Goal: Task Accomplishment & Management: Complete application form

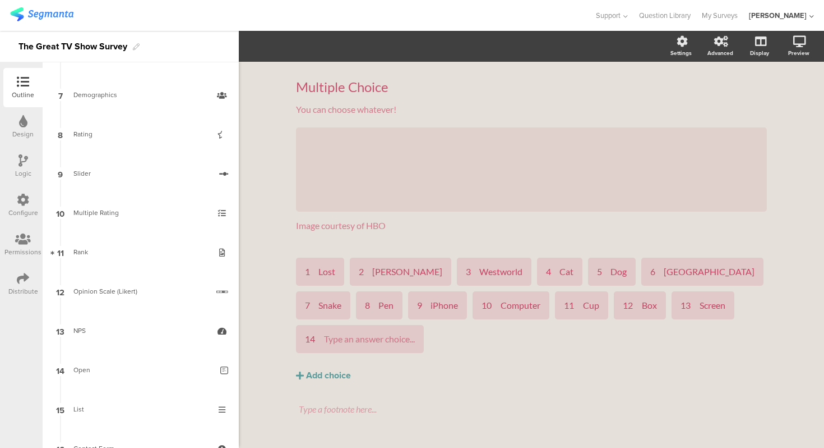
scroll to position [290, 0]
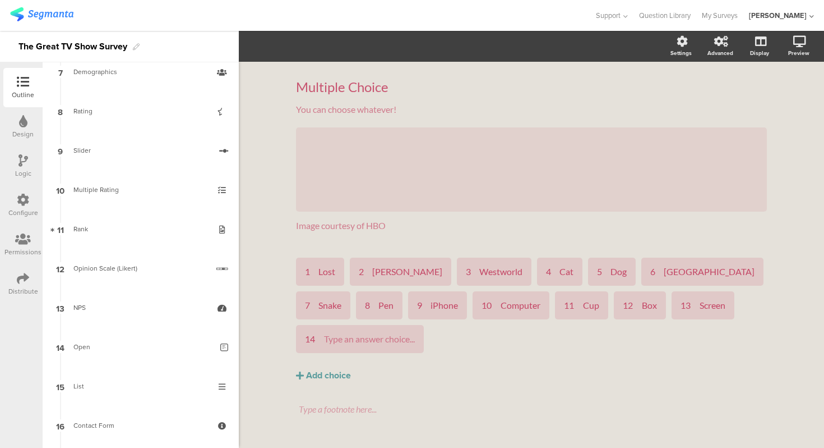
click at [150, 262] on div "Opinion Scale (Likert)" at bounding box center [140, 267] width 135 height 11
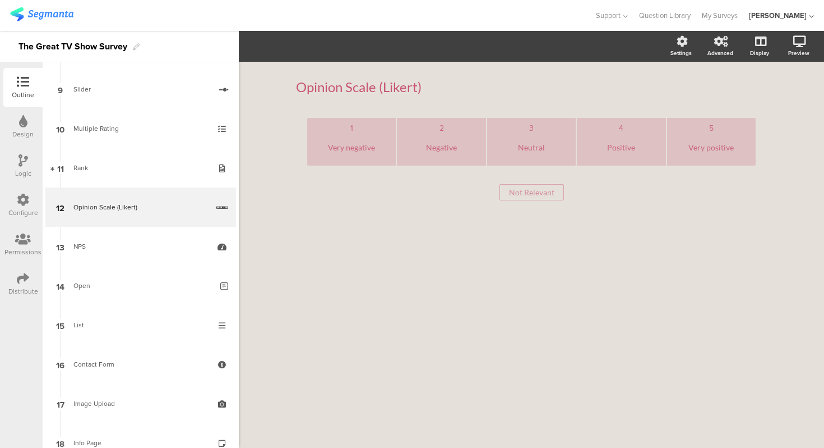
scroll to position [369, 0]
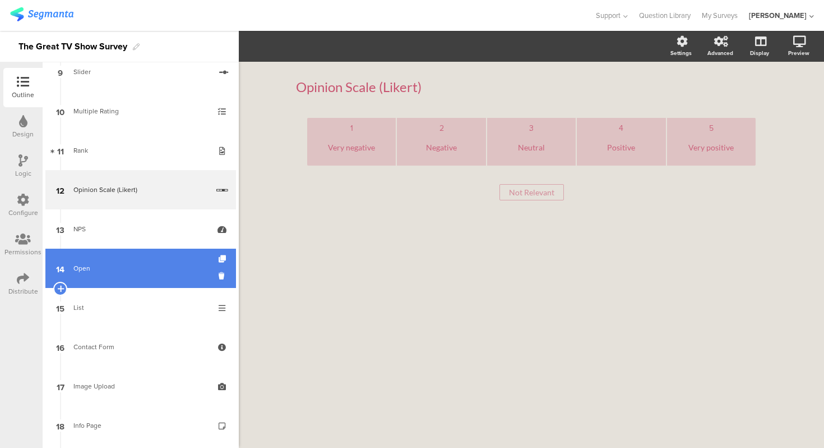
click at [150, 264] on div "Open" at bounding box center [142, 267] width 139 height 11
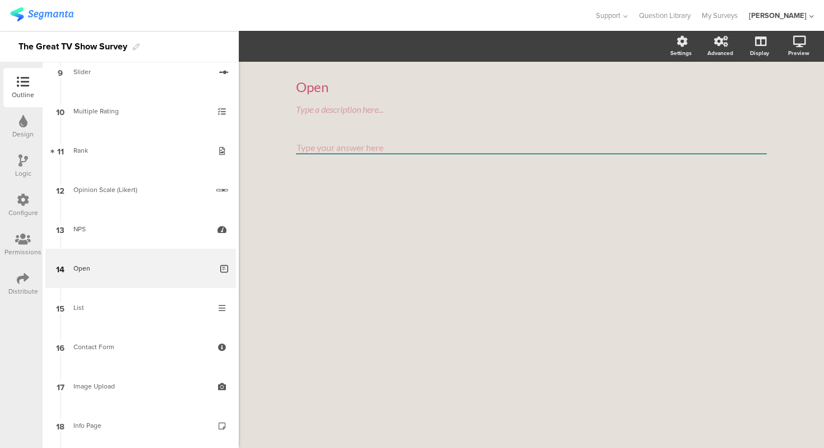
click at [262, 104] on div "Open Open Type a description here..." at bounding box center [531, 255] width 585 height 386
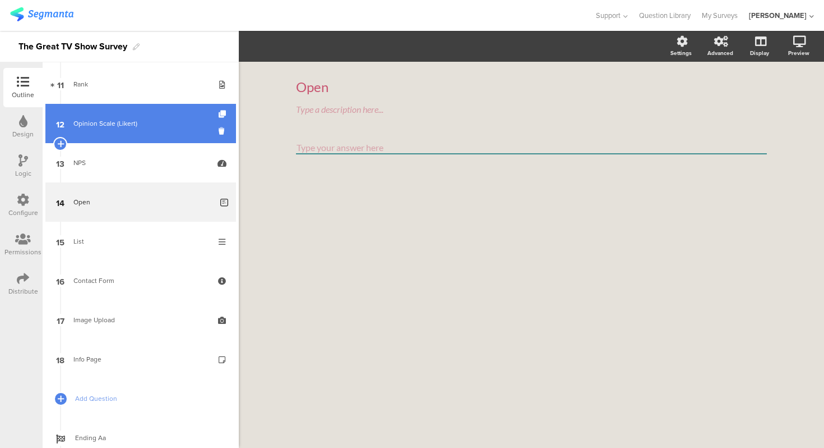
scroll to position [428, 0]
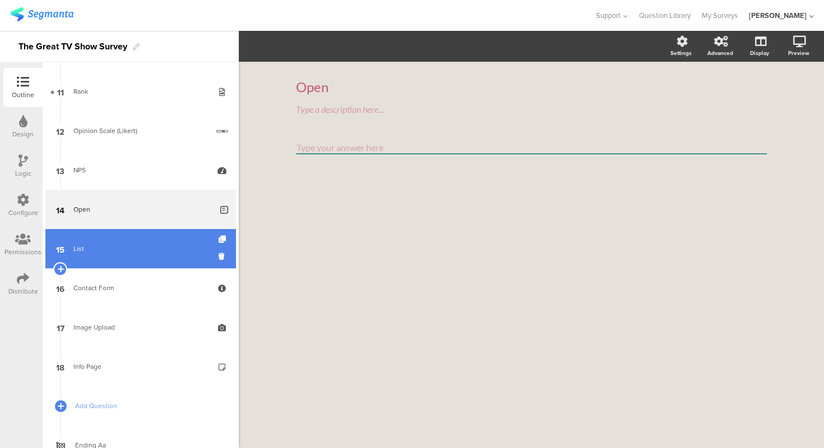
click at [160, 244] on div "List" at bounding box center [140, 248] width 134 height 11
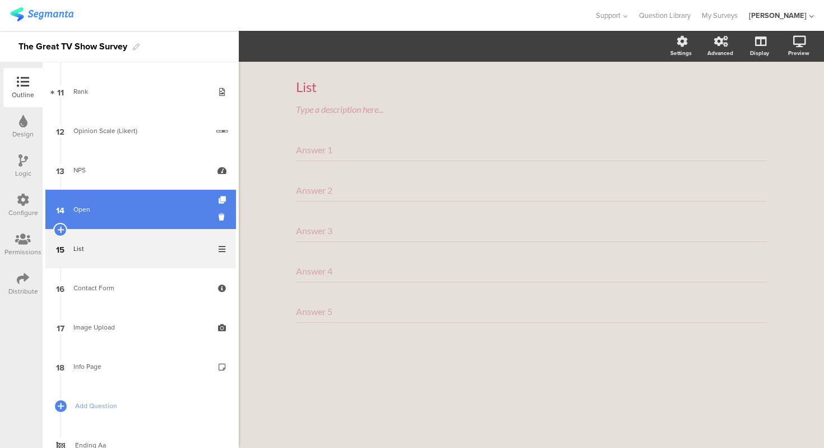
click at [192, 201] on link "14 Open" at bounding box center [140, 209] width 191 height 39
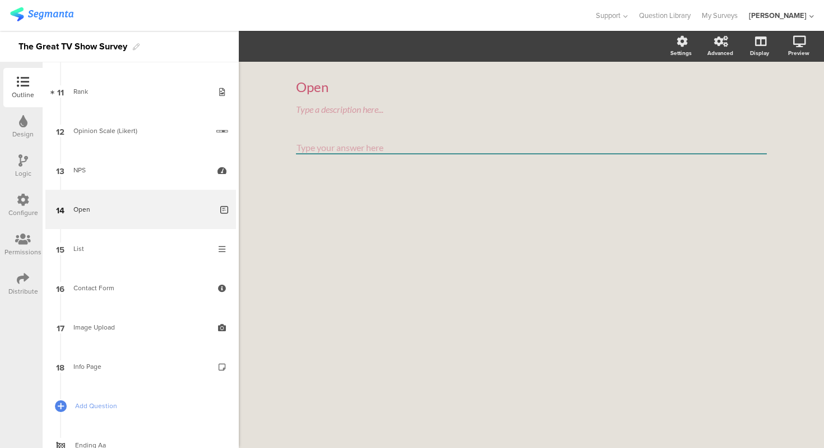
click at [392, 144] on textarea at bounding box center [531, 147] width 471 height 13
click at [322, 147] on textarea at bounding box center [531, 147] width 471 height 13
click at [271, 149] on div "Open Open Type a description here..." at bounding box center [531, 255] width 585 height 386
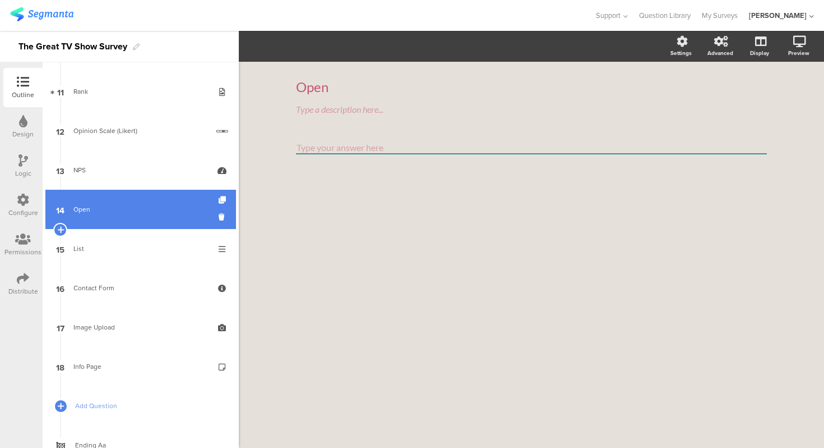
click at [179, 209] on div "Open" at bounding box center [142, 209] width 139 height 11
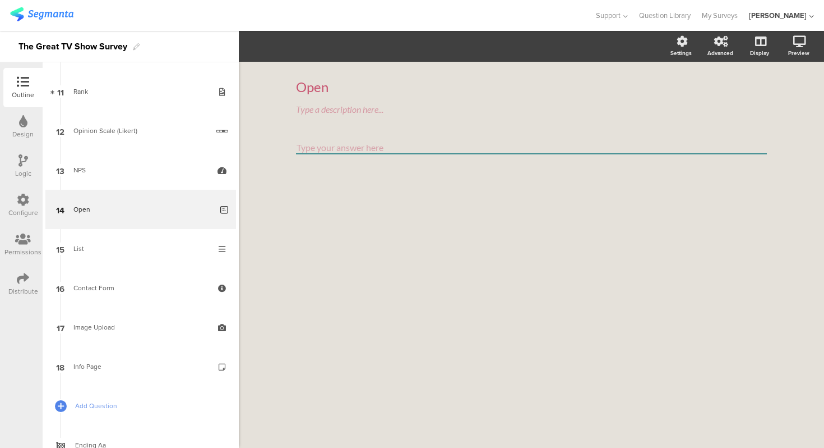
click at [373, 146] on textarea at bounding box center [531, 147] width 471 height 13
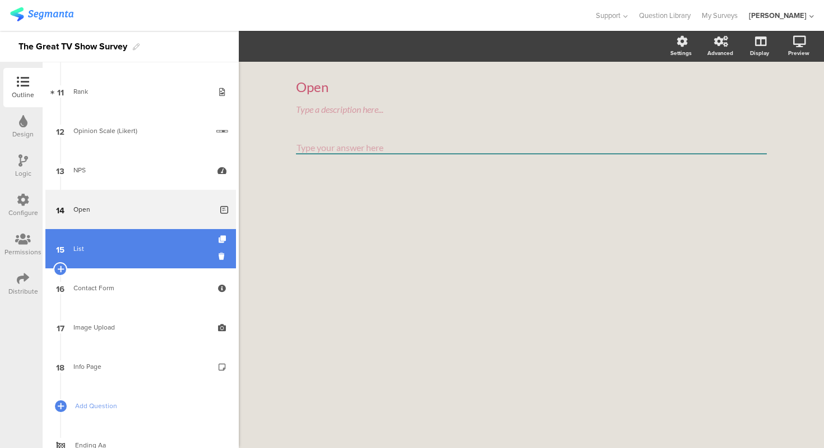
click at [155, 258] on link "15 List" at bounding box center [140, 248] width 191 height 39
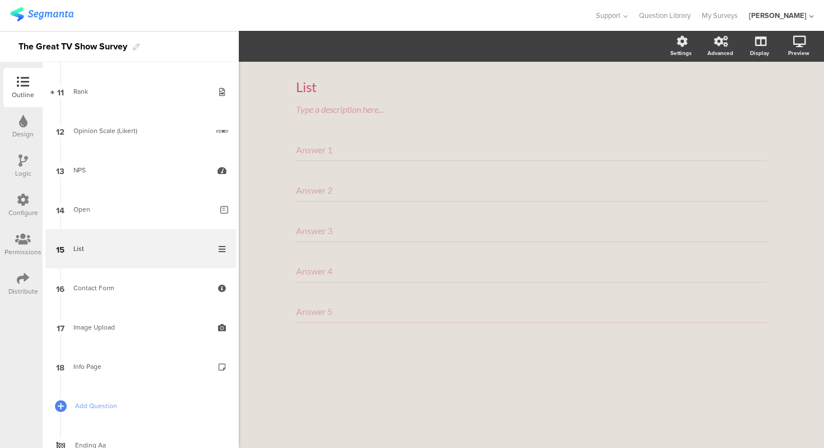
click at [456, 150] on div "Answer 1" at bounding box center [531, 150] width 471 height 22
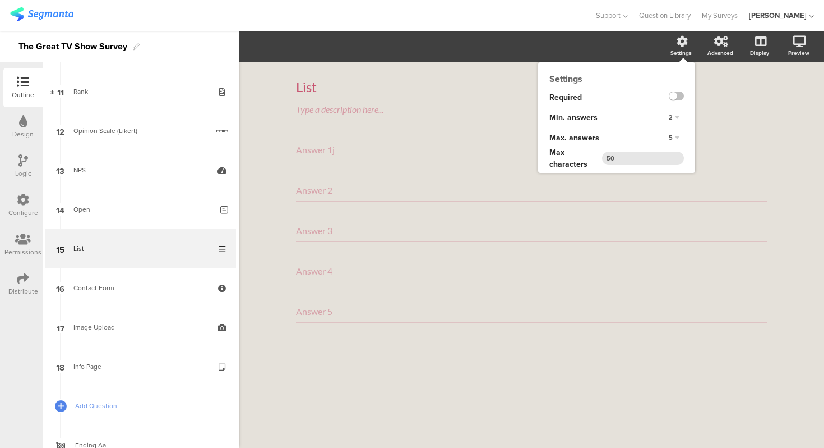
type input "Answer 1"
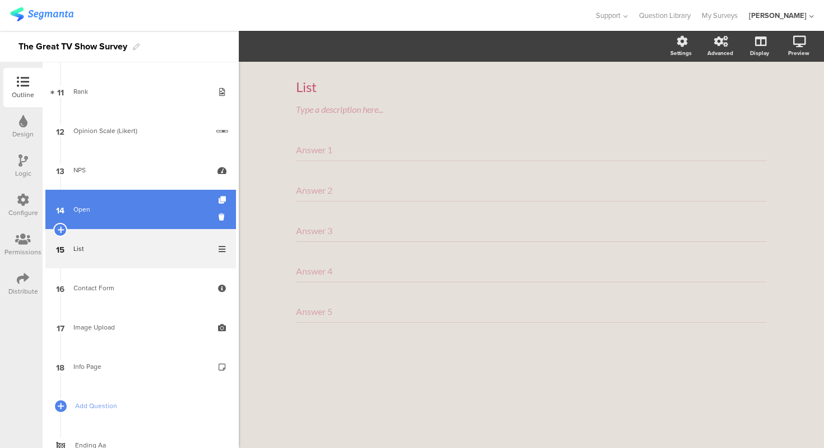
click at [140, 215] on link "14 Open" at bounding box center [140, 209] width 191 height 39
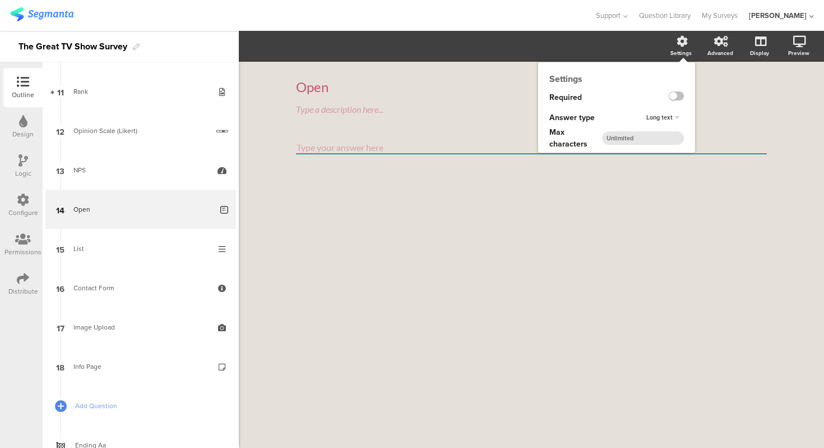
click at [675, 116] on div "Long text" at bounding box center [663, 117] width 42 height 13
click at [612, 96] on div "Required" at bounding box center [589, 97] width 102 height 20
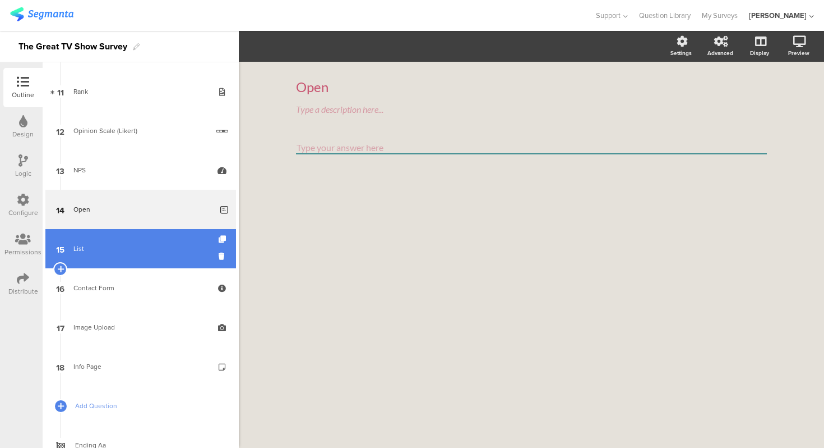
click at [126, 241] on link "15 List" at bounding box center [140, 248] width 191 height 39
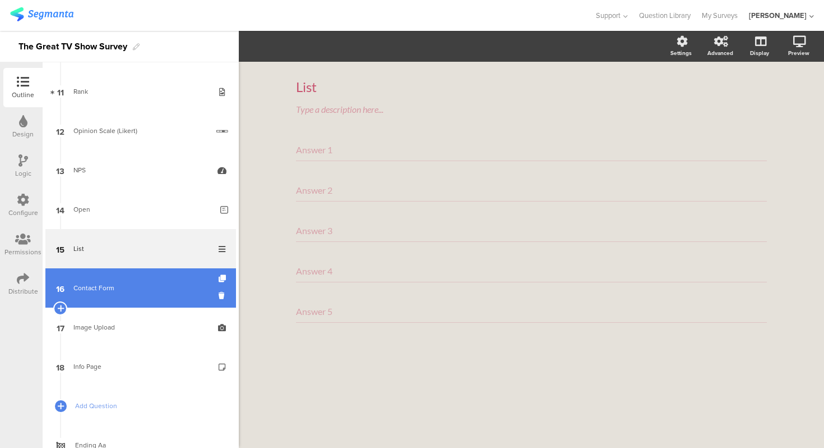
click at [114, 301] on link "16 Contact Form" at bounding box center [140, 287] width 191 height 39
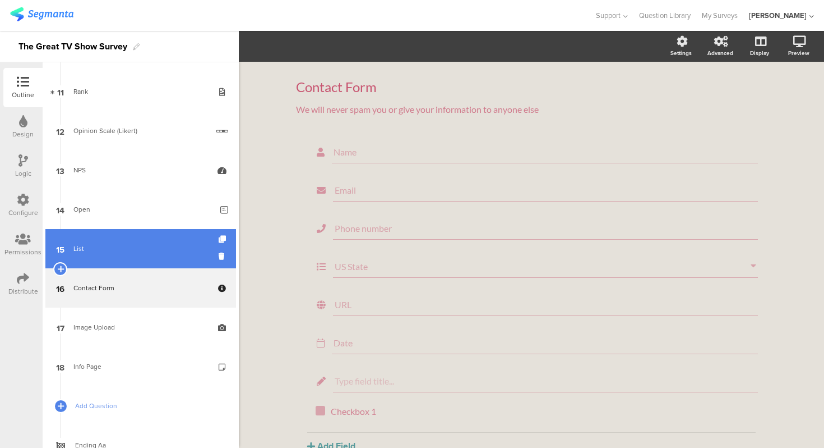
click at [174, 252] on div "List" at bounding box center [140, 248] width 134 height 11
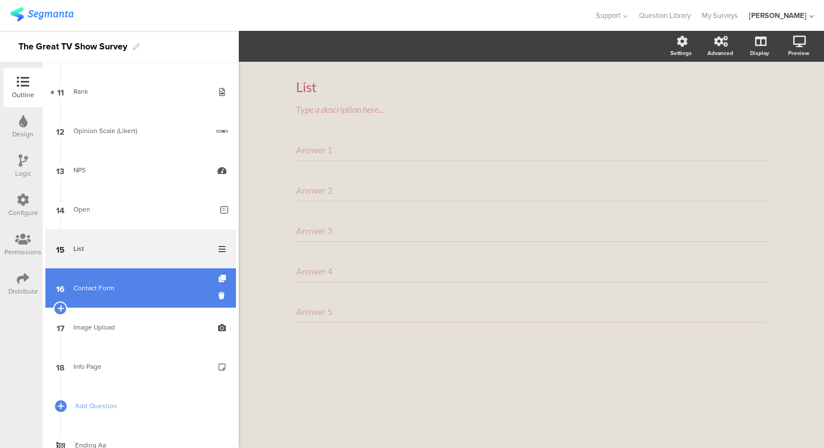
click at [164, 280] on link "16 Contact Form" at bounding box center [140, 287] width 191 height 39
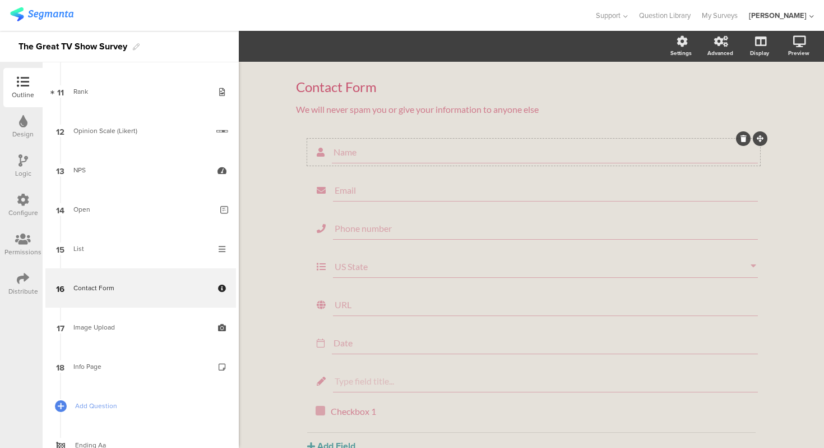
click at [348, 151] on input "Name" at bounding box center [545, 151] width 423 height 11
click at [352, 141] on div "Name" at bounding box center [545, 152] width 426 height 22
click at [325, 51] on span "Field options" at bounding box center [303, 46] width 65 height 13
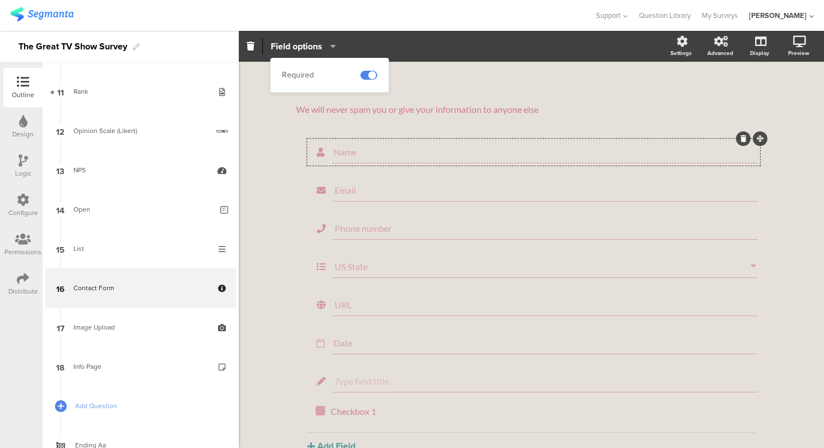
click at [325, 51] on span "Field options" at bounding box center [303, 46] width 65 height 13
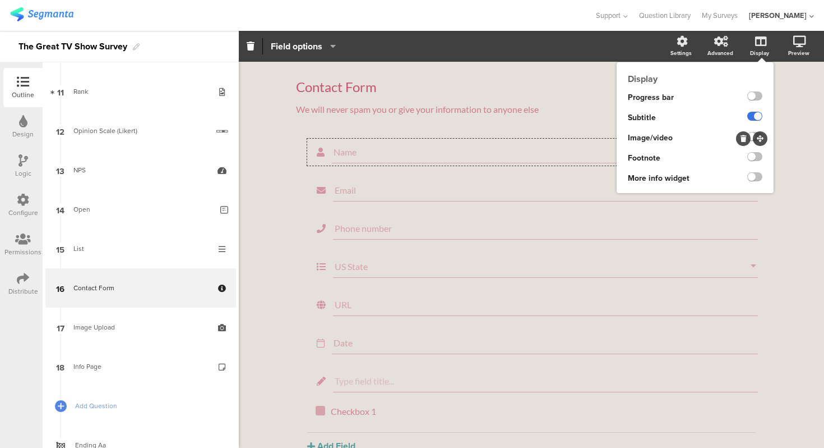
click at [758, 116] on label at bounding box center [755, 116] width 15 height 9
click at [0, 0] on input "checkbox" at bounding box center [0, 0] width 0 height 0
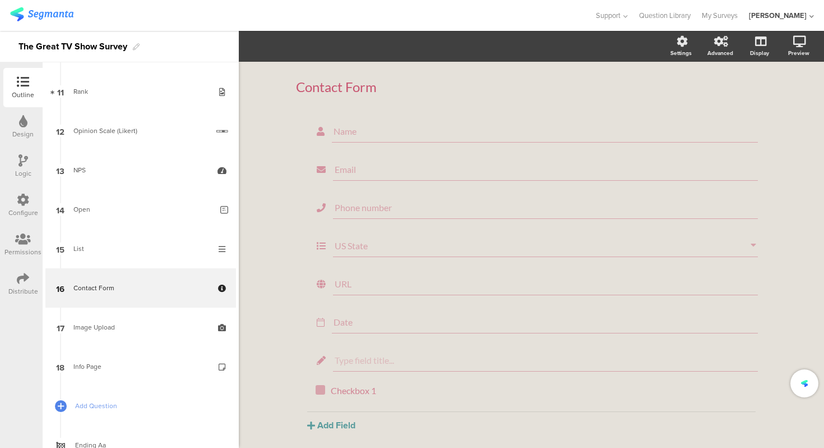
click at [800, 93] on div "Contact Form Contact Form Name Email Phone number US State URL Date" at bounding box center [531, 276] width 585 height 428
click at [415, 120] on div "Name" at bounding box center [545, 131] width 426 height 22
click at [334, 50] on span "Field options" at bounding box center [303, 46] width 65 height 13
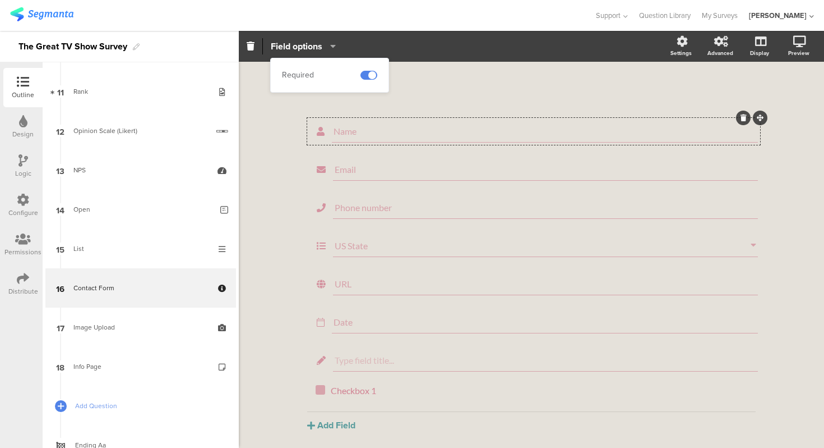
click at [334, 50] on span "Field options" at bounding box center [303, 46] width 65 height 13
click at [283, 145] on div "Contact Form Contact Form Name Email Phone number US State URL Date" at bounding box center [531, 276] width 585 height 428
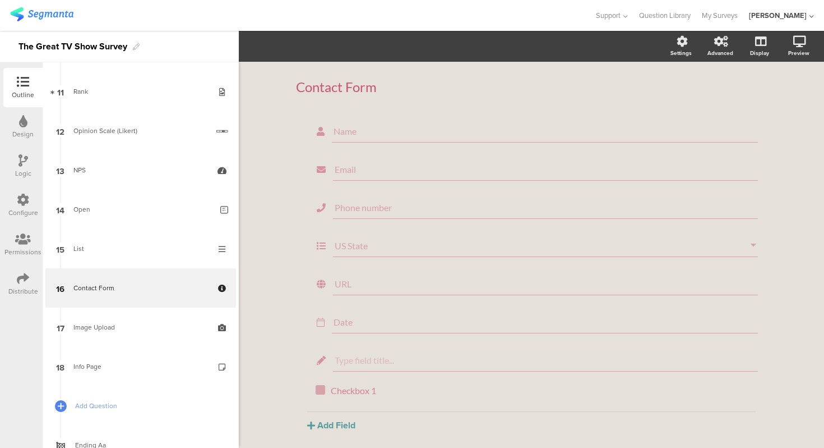
scroll to position [45, 0]
click at [273, 293] on div "Contact Form Contact Form Name Email Phone number US State URL Date" at bounding box center [531, 233] width 585 height 428
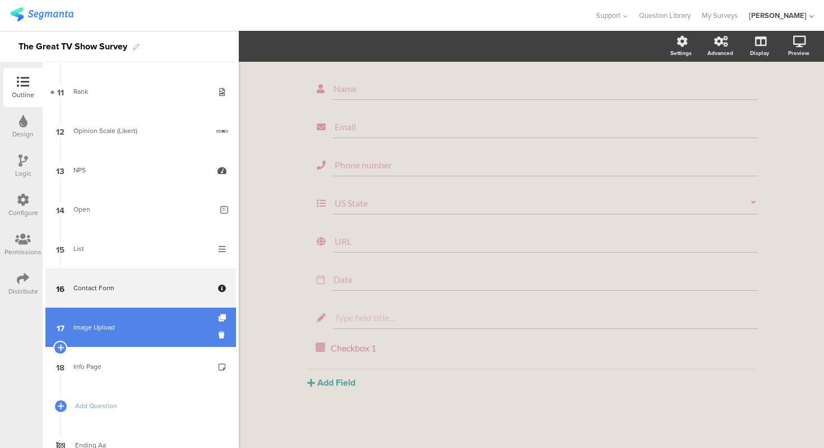
click at [144, 329] on div "Image Upload" at bounding box center [140, 326] width 134 height 11
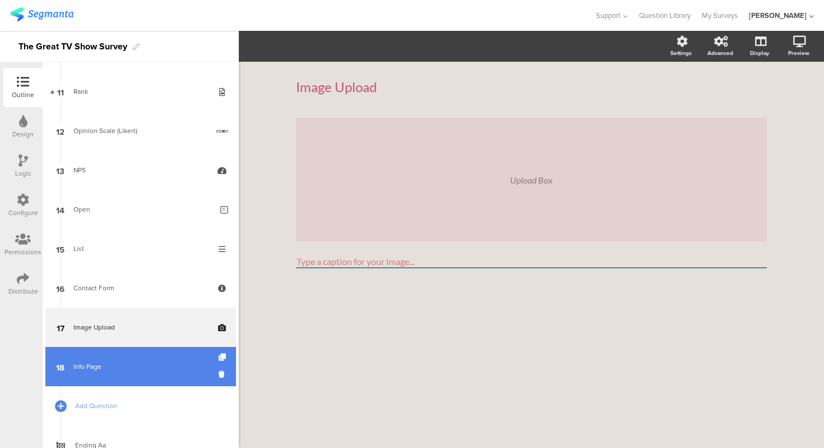
click at [142, 371] on div "Info Page" at bounding box center [140, 366] width 134 height 11
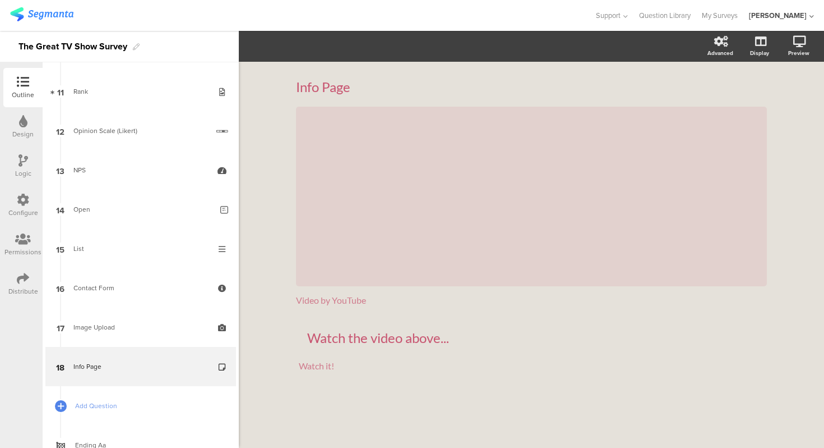
click at [317, 324] on div "Info Page Info Page / Video by YouTube Video by YouTube Watch the video above..…" at bounding box center [531, 246] width 471 height 358
click at [326, 331] on p "Watch the video above..." at bounding box center [531, 337] width 449 height 17
click at [330, 325] on div "Info Page Info Page / Video by YouTube Video by YouTube Watch the video above..…" at bounding box center [531, 246] width 471 height 358
click at [340, 326] on div "Watch the video above... Watch the video above..." at bounding box center [532, 337] width 454 height 22
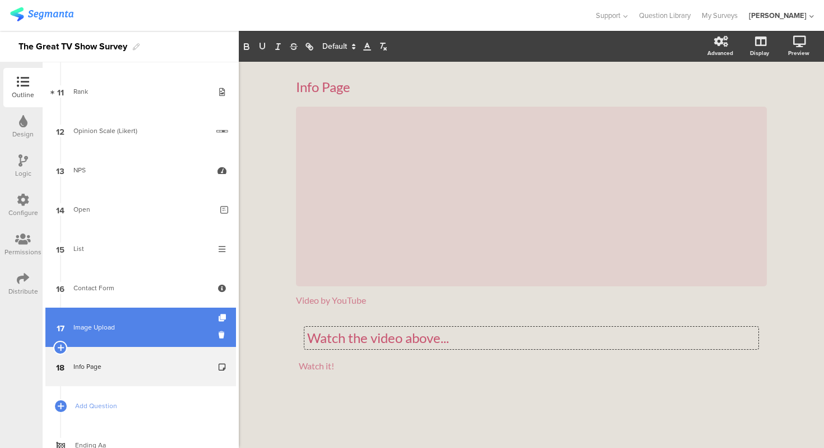
click at [147, 325] on div "Image Upload" at bounding box center [140, 326] width 134 height 11
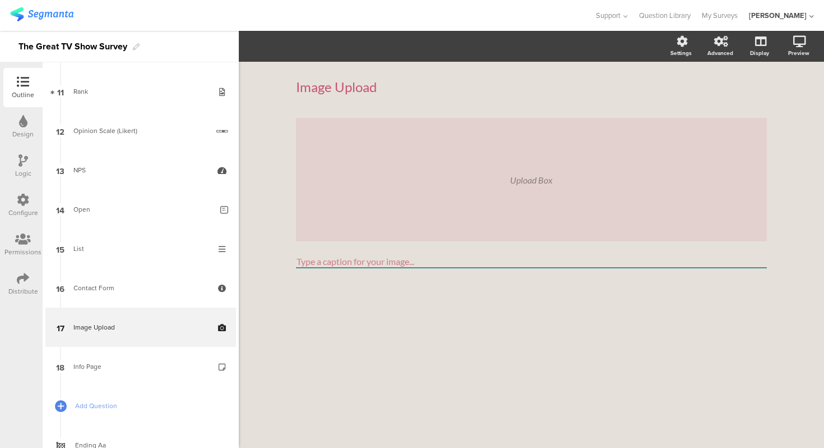
click at [352, 214] on div "Upload Box" at bounding box center [531, 179] width 471 height 123
click at [325, 265] on input "Type a caption for your image..." at bounding box center [531, 261] width 471 height 13
click at [287, 254] on div "Image Upload Image Upload Upload Box Type a caption for your image..." at bounding box center [532, 187] width 494 height 251
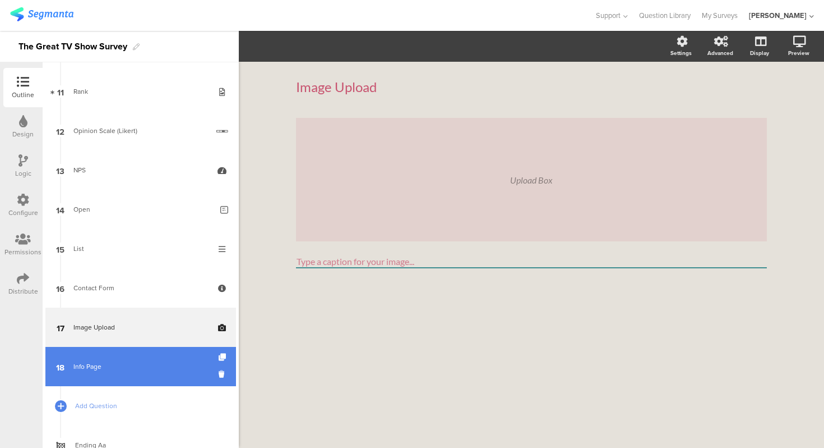
click at [186, 357] on link "18 Info Page" at bounding box center [140, 366] width 191 height 39
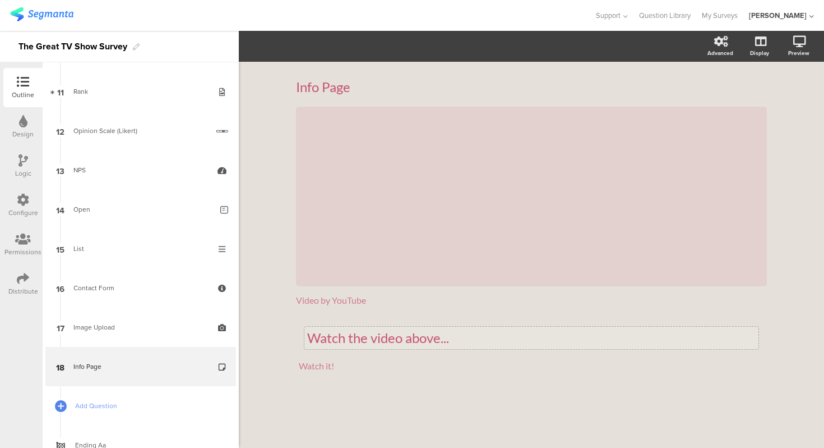
click at [360, 328] on div "Watch the video above... Watch the video above..." at bounding box center [532, 337] width 454 height 22
click at [282, 322] on div "Info Page Info Page / Video by YouTube Video by YouTube Watch the video above..…" at bounding box center [531, 255] width 585 height 386
click at [284, 324] on div "Info Page Info Page / Video by YouTube Video by YouTube Watch the video above..…" at bounding box center [531, 255] width 585 height 386
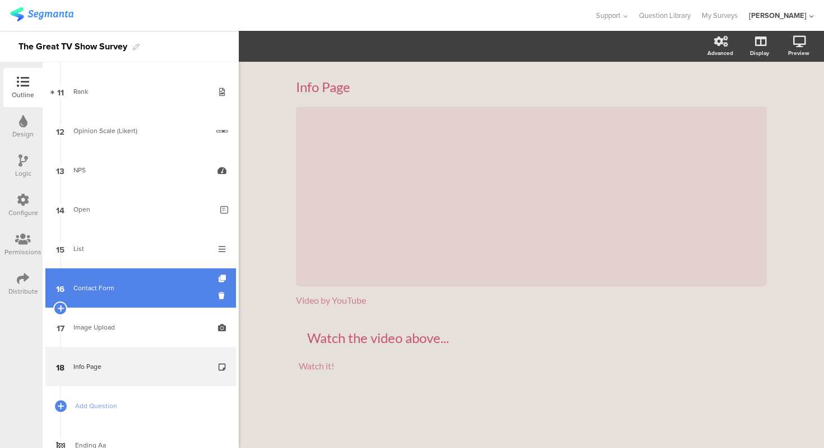
scroll to position [509, 0]
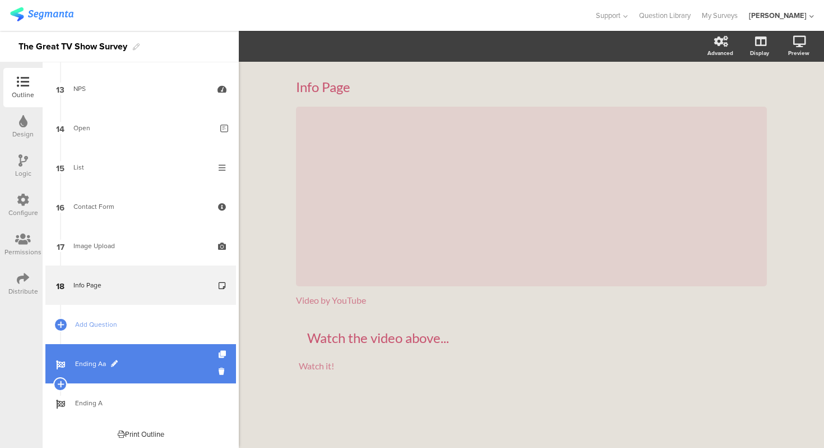
click at [160, 355] on link "Ending Aa" at bounding box center [140, 363] width 191 height 39
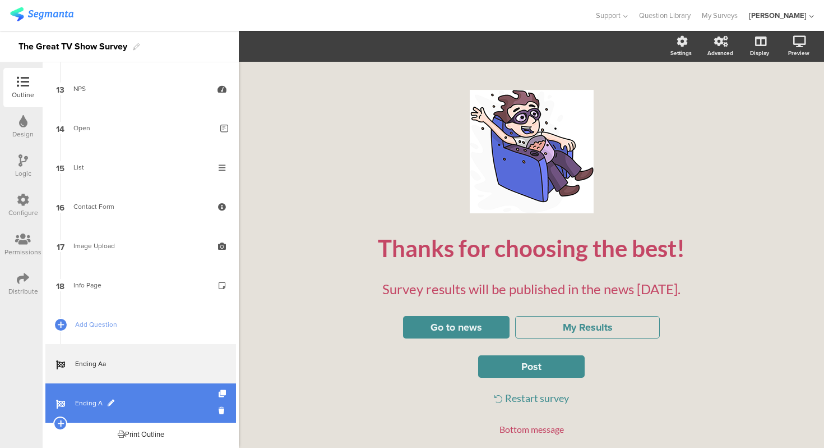
click at [154, 398] on span "Ending A" at bounding box center [147, 402] width 144 height 11
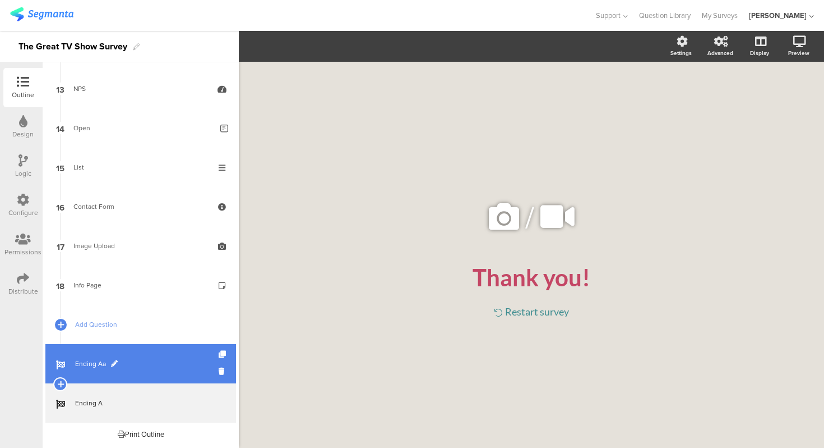
click at [154, 371] on link "Ending Aa" at bounding box center [140, 363] width 191 height 39
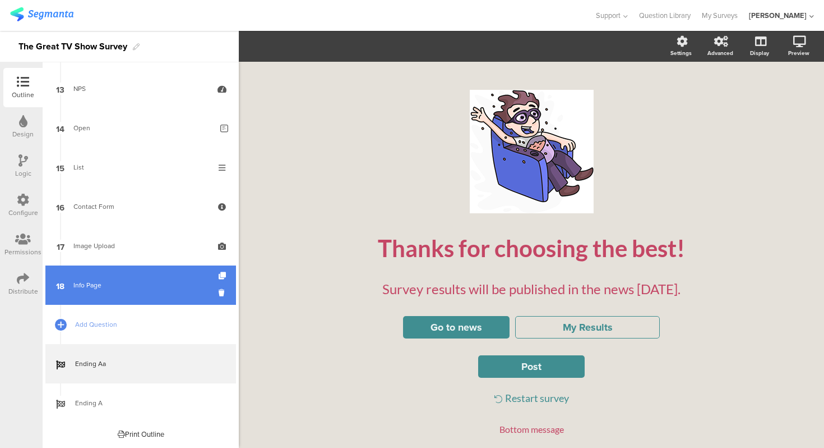
click at [152, 280] on div "Info Page" at bounding box center [140, 284] width 134 height 11
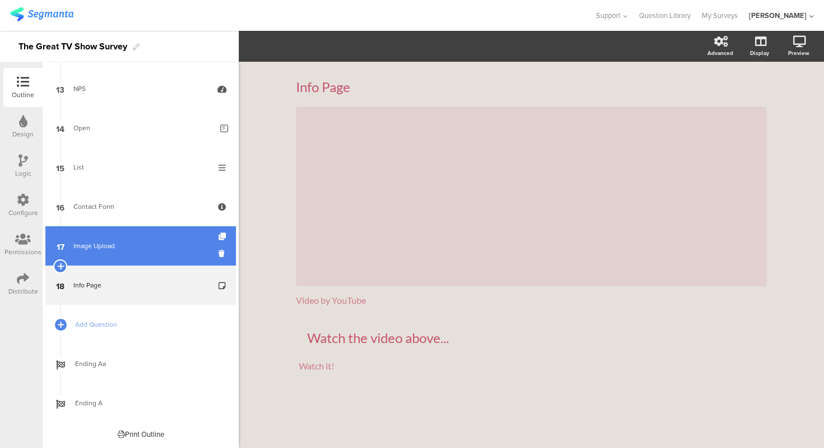
click at [200, 261] on link "17 Image Upload" at bounding box center [140, 245] width 191 height 39
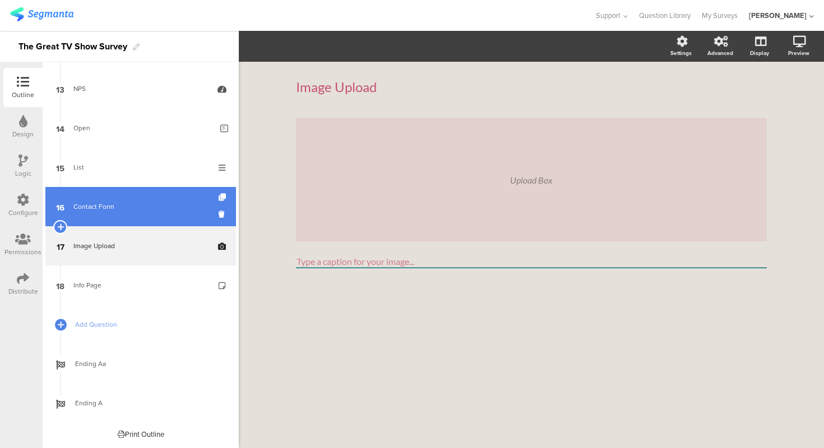
click at [169, 209] on div "Contact Form" at bounding box center [140, 206] width 134 height 11
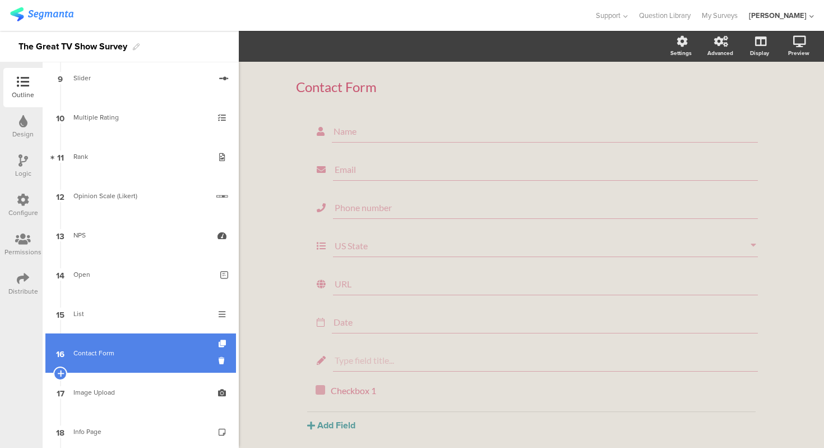
scroll to position [478, 0]
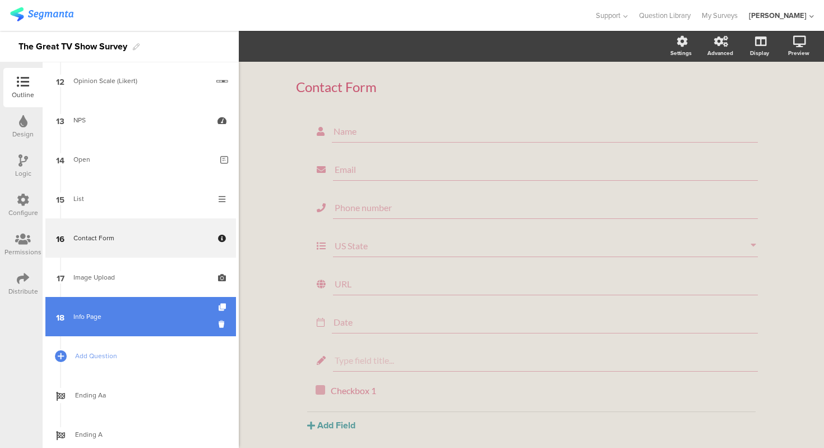
click at [145, 326] on link "18 Info Page" at bounding box center [140, 316] width 191 height 39
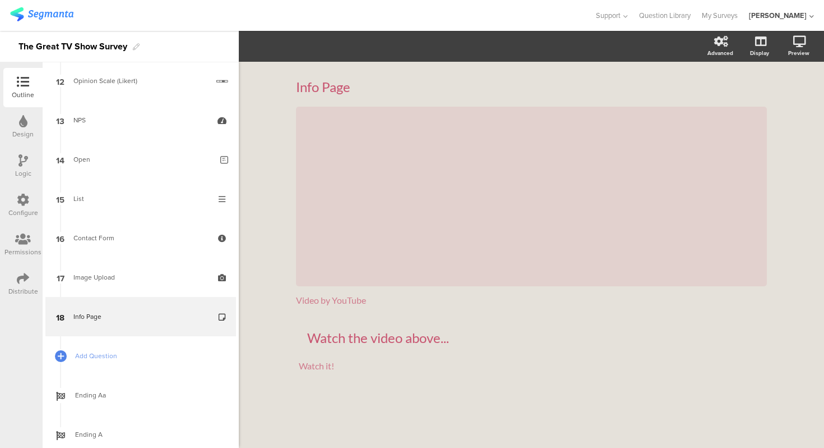
click at [268, 315] on div "Info Page Info Page / Video by YouTube Video by YouTube Watch the video above..…" at bounding box center [531, 255] width 585 height 386
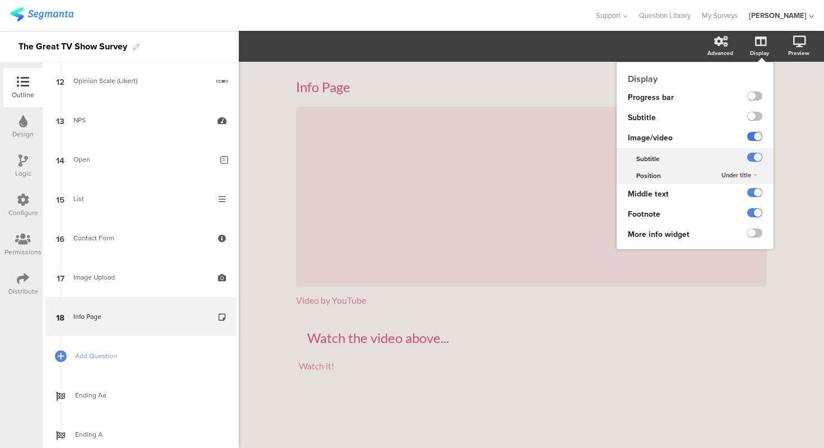
click at [755, 136] on label at bounding box center [755, 136] width 15 height 9
click at [0, 0] on input "checkbox" at bounding box center [0, 0] width 0 height 0
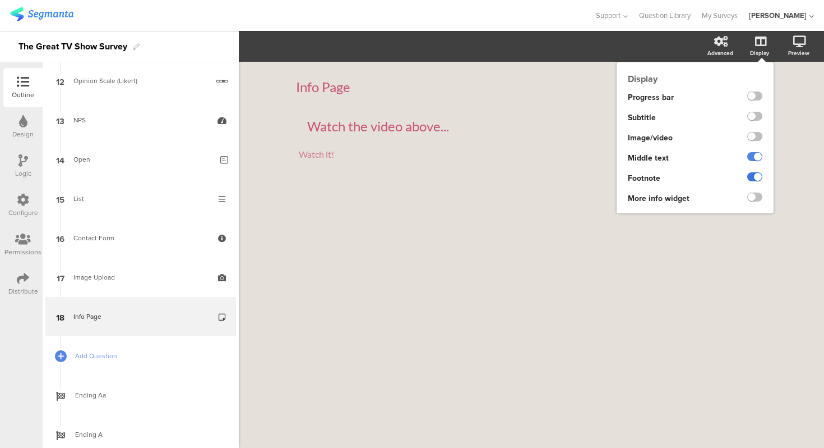
click at [755, 181] on label at bounding box center [755, 176] width 15 height 9
click at [0, 0] on input "checkbox" at bounding box center [0, 0] width 0 height 0
click at [756, 158] on label at bounding box center [755, 156] width 15 height 9
click at [0, 0] on input "checkbox" at bounding box center [0, 0] width 0 height 0
click at [756, 158] on label at bounding box center [755, 156] width 15 height 9
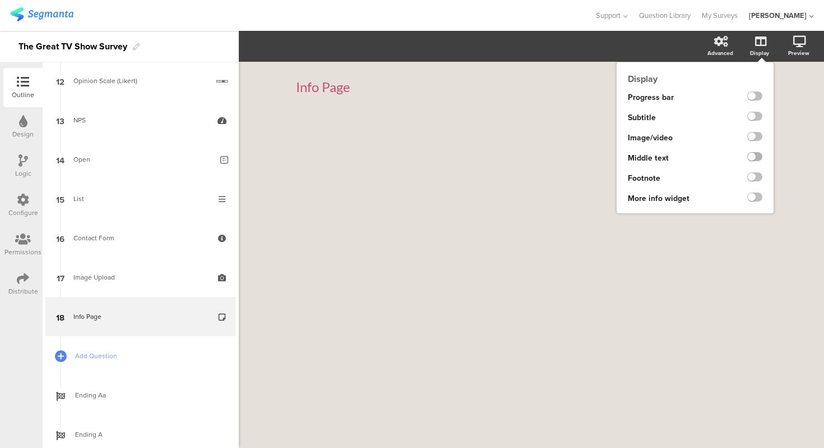
click at [0, 0] on input "checkbox" at bounding box center [0, 0] width 0 height 0
click at [760, 120] on label at bounding box center [755, 116] width 15 height 9
click at [0, 0] on input "checkbox" at bounding box center [0, 0] width 0 height 0
click at [755, 137] on label at bounding box center [755, 136] width 15 height 9
click at [0, 0] on input "checkbox" at bounding box center [0, 0] width 0 height 0
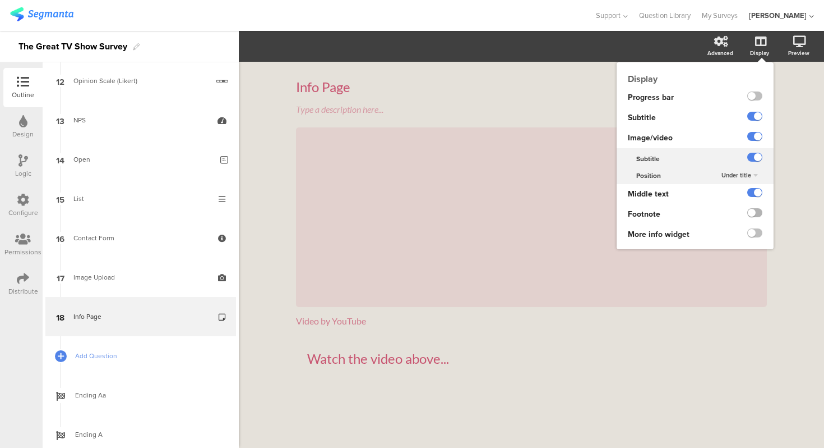
click at [750, 213] on label at bounding box center [755, 212] width 15 height 9
click at [0, 0] on input "checkbox" at bounding box center [0, 0] width 0 height 0
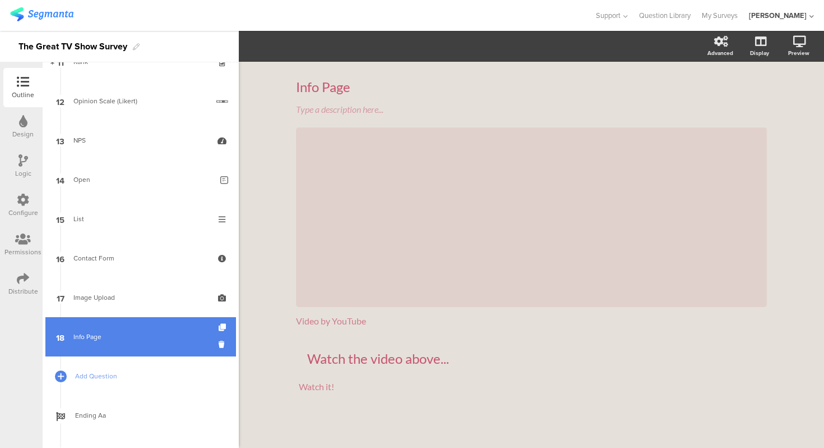
scroll to position [451, 0]
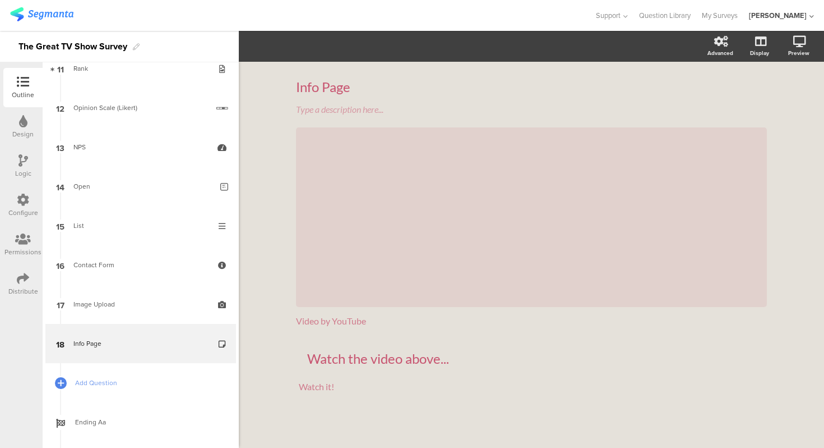
click at [260, 184] on div "Info Page Info Page Type a description here... / Video by YouTube Video by YouT…" at bounding box center [531, 257] width 585 height 390
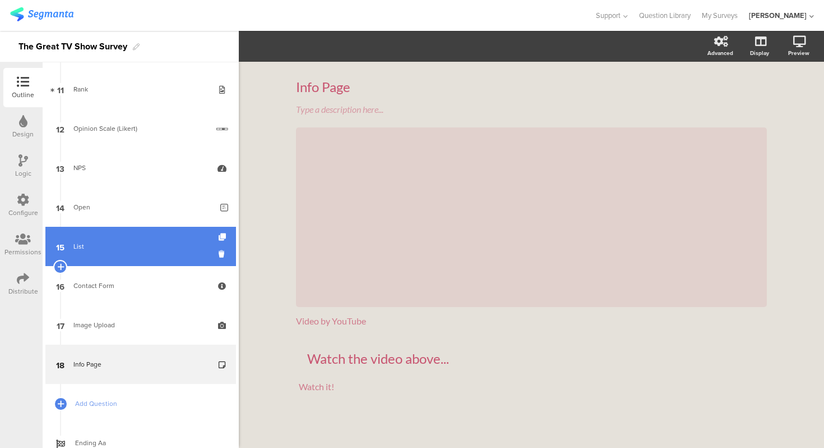
scroll to position [426, 0]
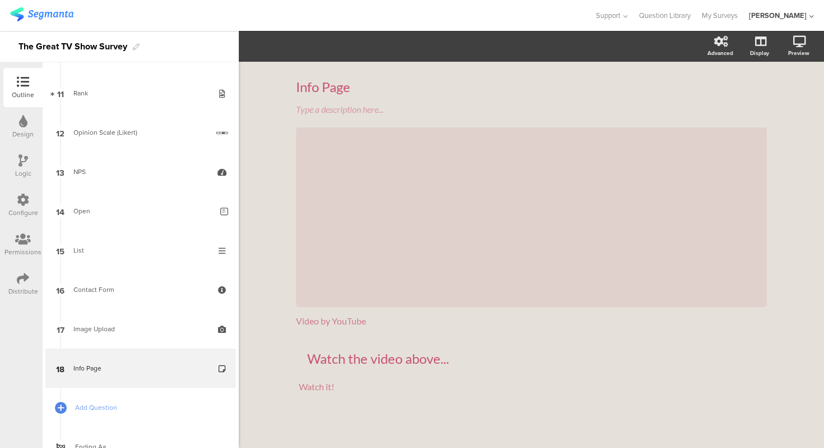
click at [261, 197] on div "Info Page Info Page Type a description here... / Video by YouTube Video by YouT…" at bounding box center [531, 257] width 585 height 390
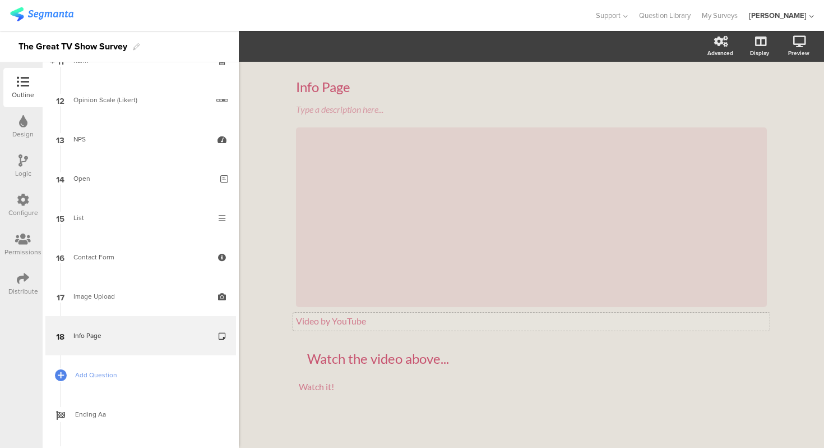
scroll to position [4, 0]
click at [339, 346] on p "Watch the video above..." at bounding box center [531, 353] width 449 height 17
click at [266, 324] on div "Info Page Info Page Type a description here... / Video by YouTube Video by YouT…" at bounding box center [531, 257] width 585 height 390
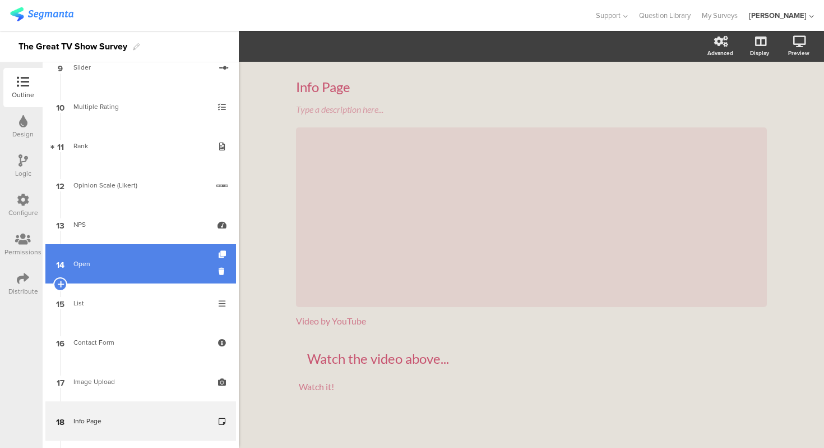
scroll to position [430, 0]
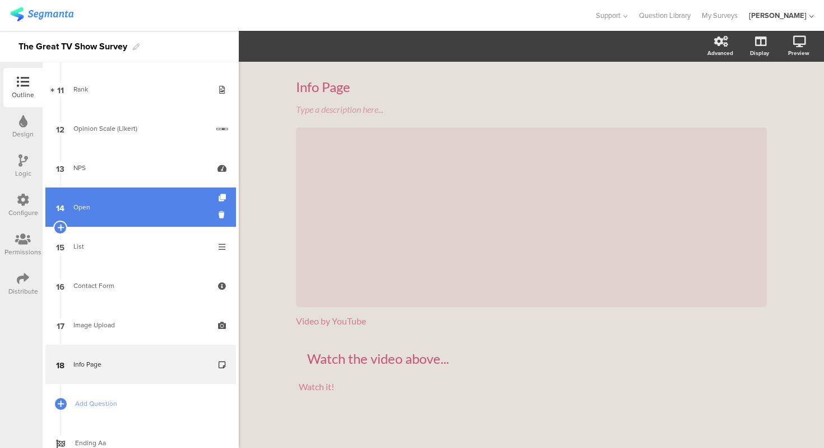
click at [130, 209] on div "Open" at bounding box center [142, 206] width 139 height 11
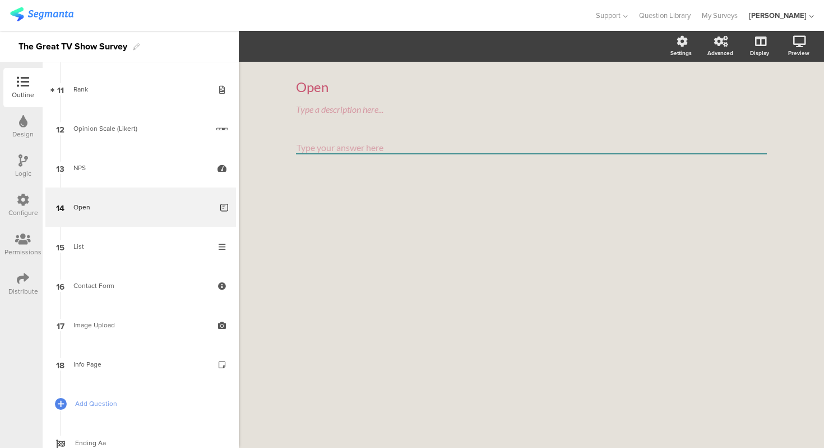
click at [265, 217] on div "Open Open Type a description here..." at bounding box center [531, 255] width 585 height 386
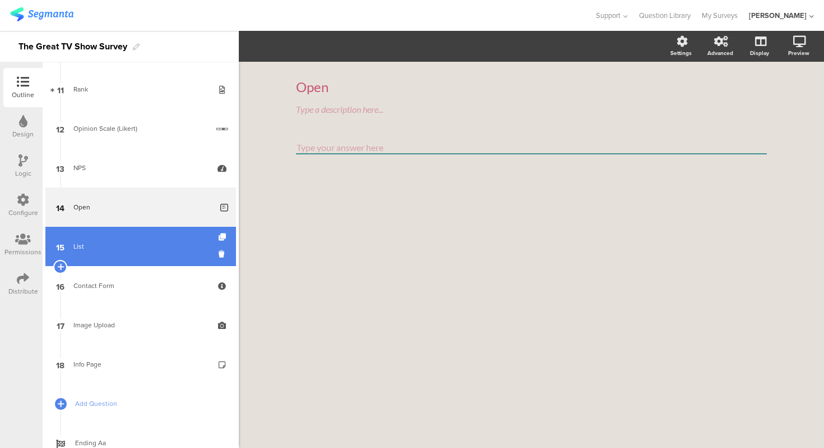
click at [138, 243] on div "List" at bounding box center [140, 246] width 134 height 11
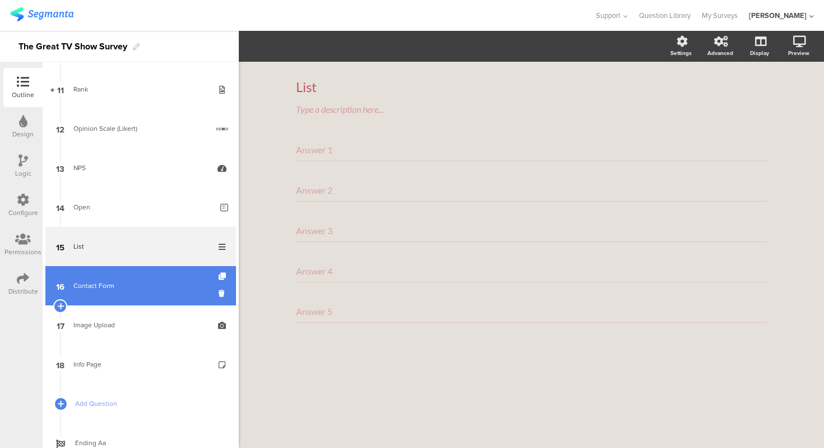
click at [137, 295] on link "16 Contact Form" at bounding box center [140, 285] width 191 height 39
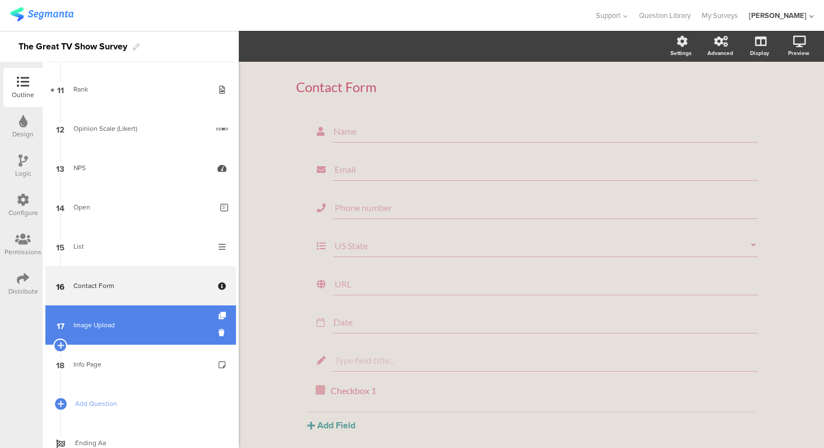
click at [146, 331] on link "17 Image Upload" at bounding box center [140, 324] width 191 height 39
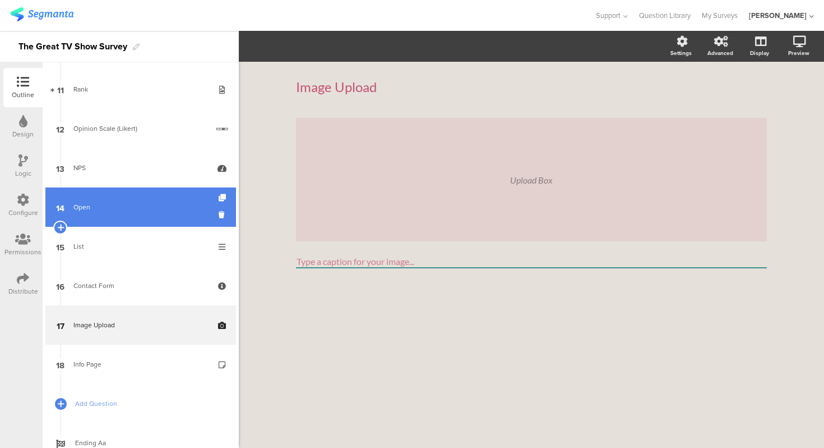
click at [140, 213] on link "14 Open" at bounding box center [140, 206] width 191 height 39
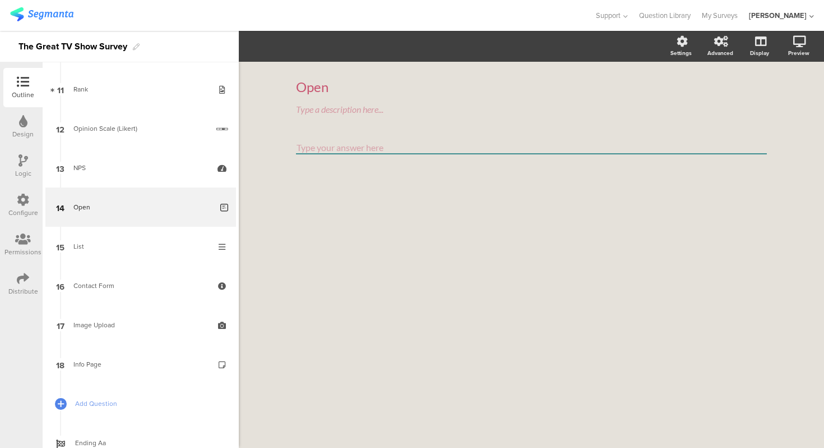
click at [257, 222] on div "Open Open Type a description here..." at bounding box center [531, 255] width 585 height 386
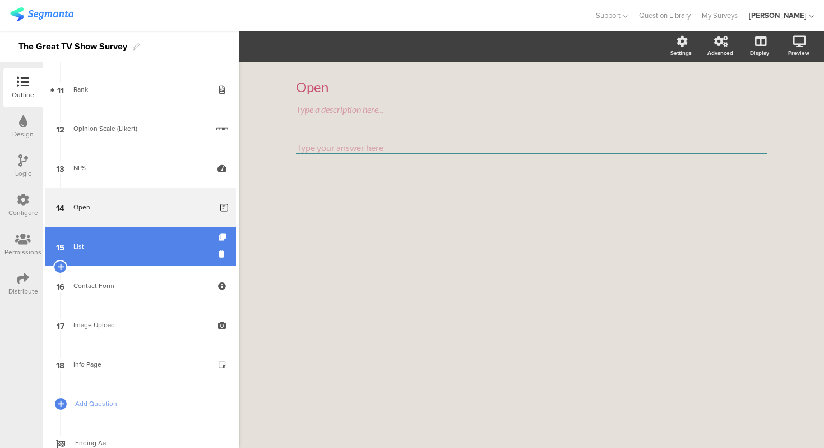
click at [172, 248] on div "List" at bounding box center [140, 246] width 134 height 11
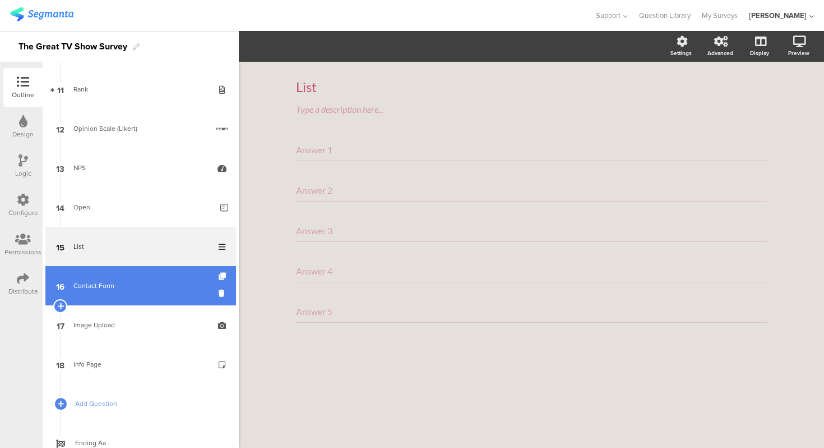
click at [143, 296] on link "16 Contact Form" at bounding box center [140, 285] width 191 height 39
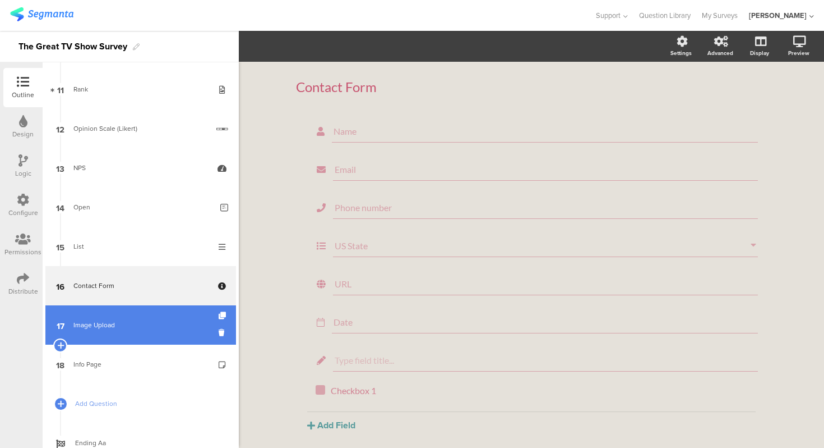
click at [142, 315] on link "17 Image Upload" at bounding box center [140, 324] width 191 height 39
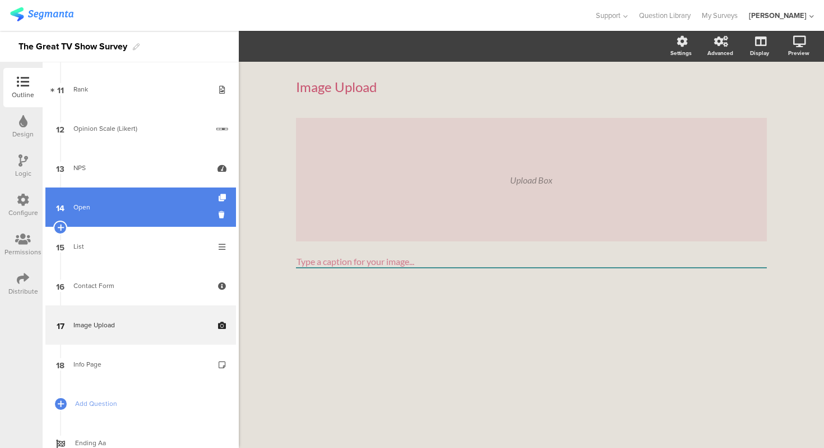
click at [138, 209] on div "Open" at bounding box center [142, 206] width 139 height 11
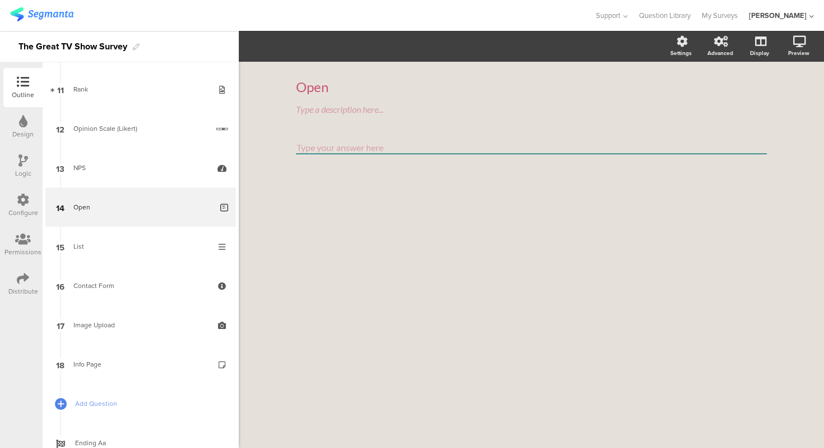
click at [275, 174] on div "Open Open Type a description here..." at bounding box center [531, 255] width 585 height 386
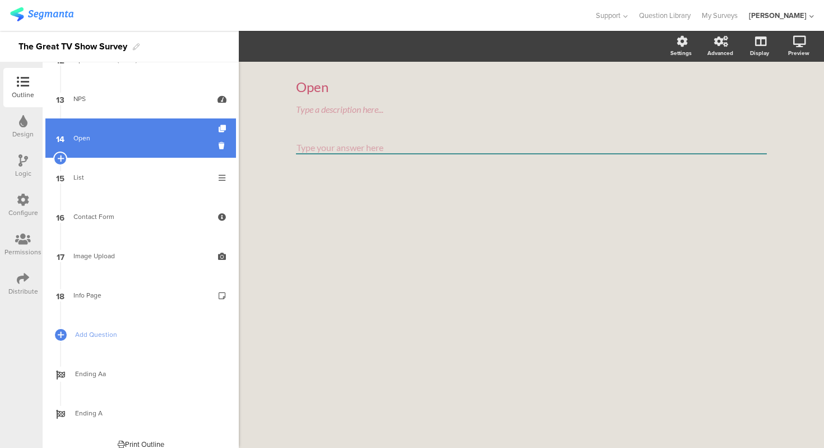
scroll to position [502, 0]
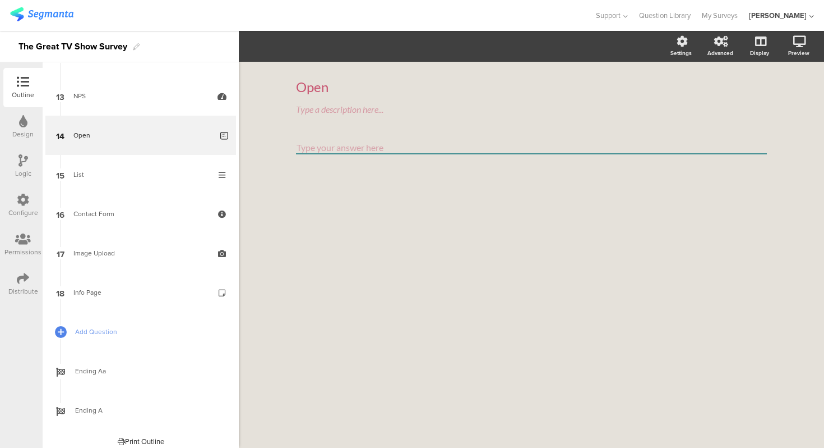
click at [255, 168] on div "Open Open Type a description here..." at bounding box center [531, 255] width 585 height 386
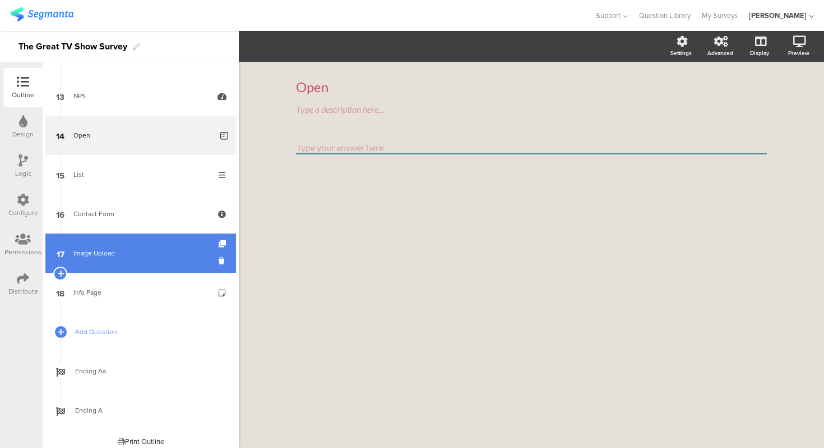
scroll to position [478, 0]
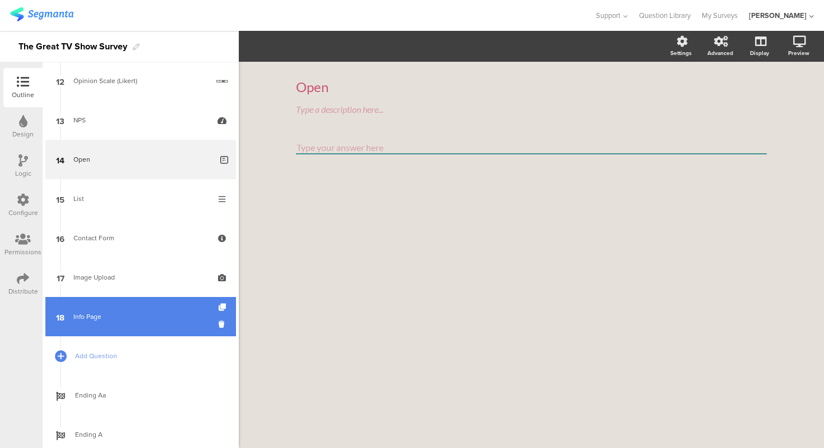
click at [150, 323] on link "18 Info Page" at bounding box center [140, 316] width 191 height 39
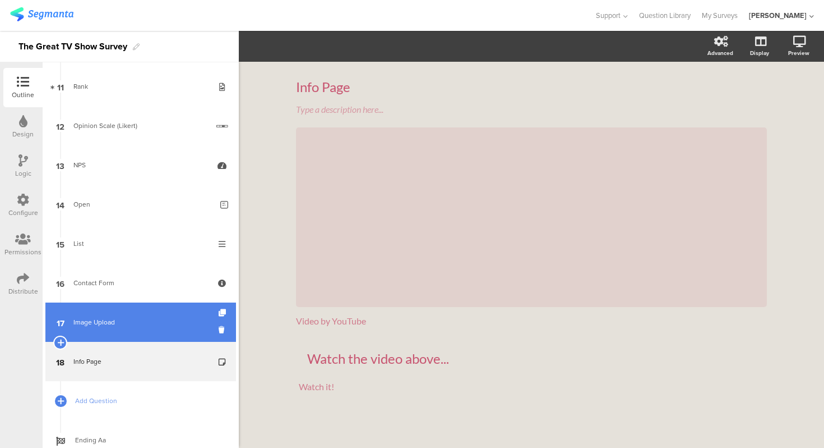
scroll to position [453, 0]
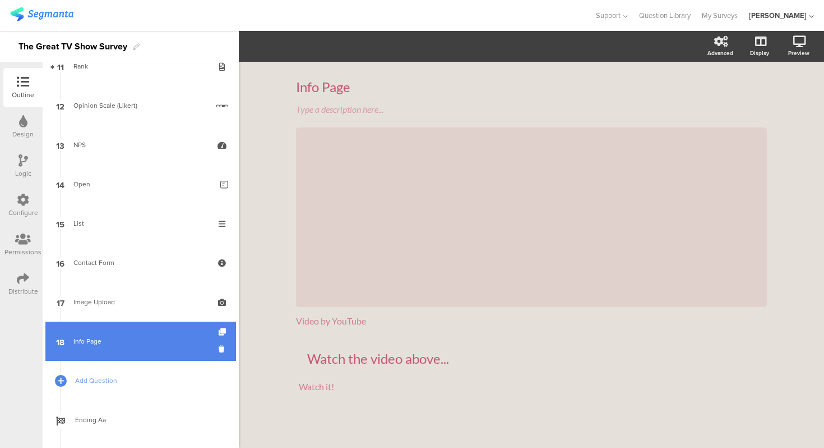
click at [119, 336] on div "Info Page" at bounding box center [140, 340] width 134 height 11
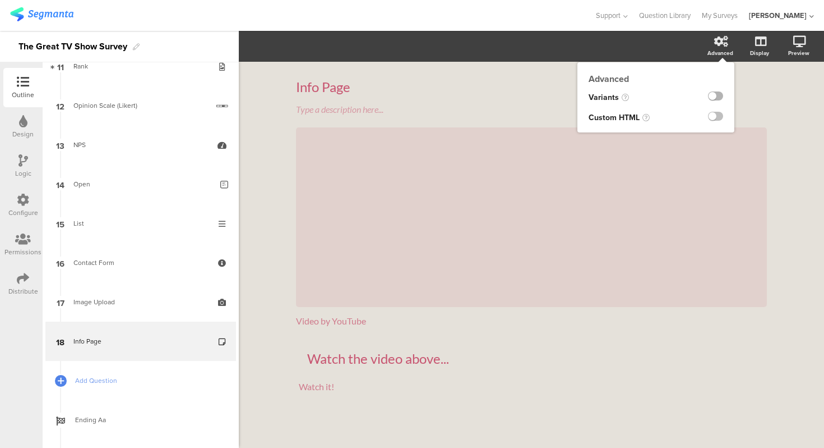
click at [717, 96] on label at bounding box center [715, 95] width 15 height 9
click at [0, 0] on input "checkbox" at bounding box center [0, 0] width 0 height 0
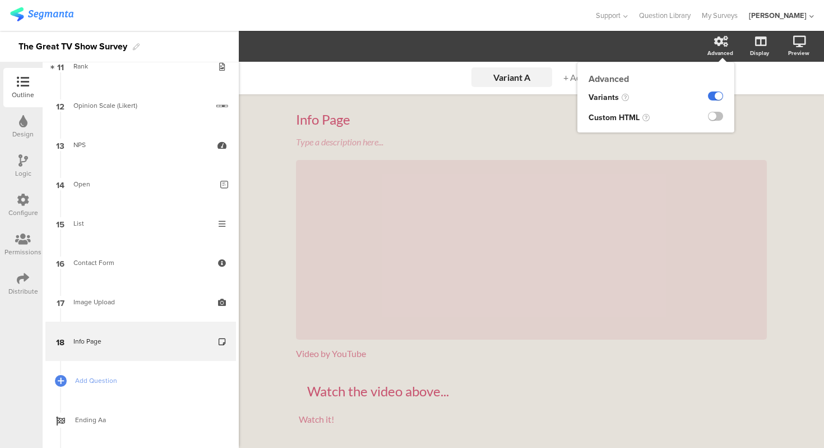
click at [719, 96] on label at bounding box center [715, 95] width 15 height 9
click at [0, 0] on input "checkbox" at bounding box center [0, 0] width 0 height 0
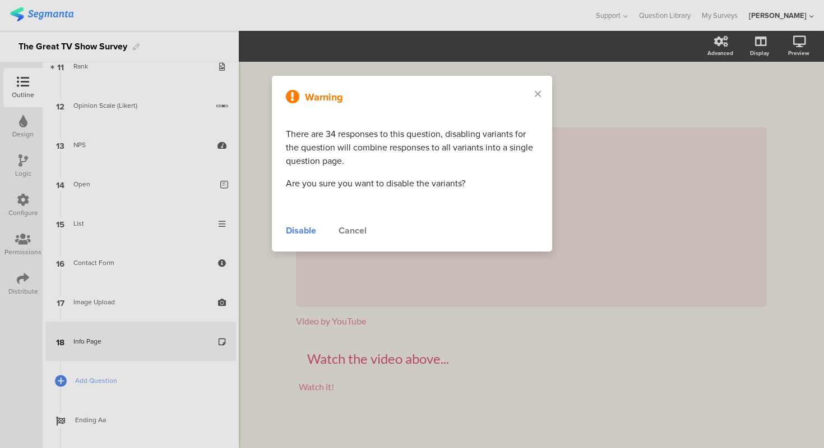
click at [305, 232] on div "Disable" at bounding box center [301, 230] width 30 height 13
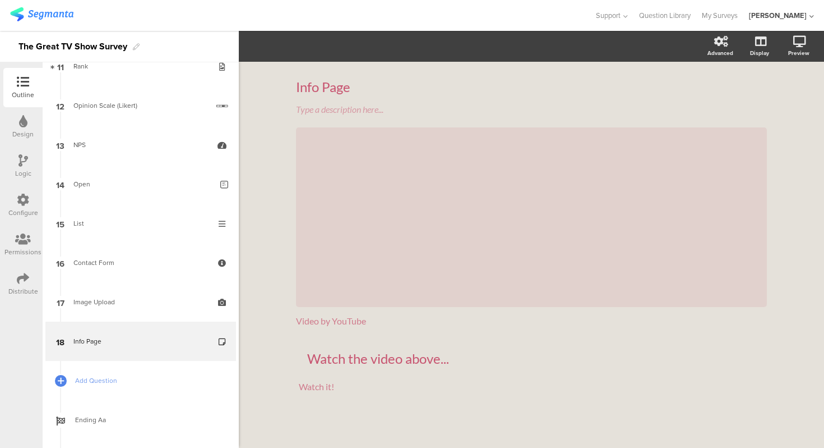
click at [790, 99] on div "Info Page Info Page Type a description here... / Video by YouTube Video by YouT…" at bounding box center [531, 257] width 585 height 390
click at [256, 179] on div "Info Page Info Page Type a description here... / Video by YouTube Video by YouT…" at bounding box center [531, 257] width 585 height 390
click at [751, 99] on link at bounding box center [758, 101] width 27 height 19
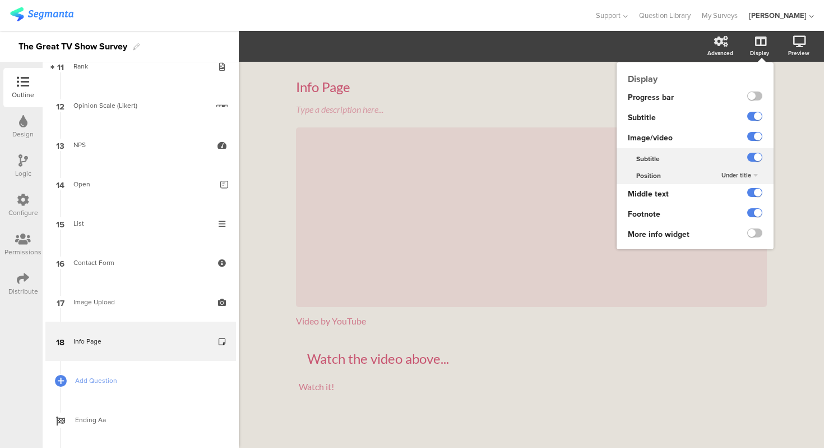
click at [755, 153] on ng-transclude at bounding box center [755, 158] width 15 height 13
click at [755, 158] on label at bounding box center [755, 157] width 15 height 9
click at [0, 0] on input "checkbox" at bounding box center [0, 0] width 0 height 0
click at [750, 176] on span "Under title" at bounding box center [737, 174] width 30 height 9
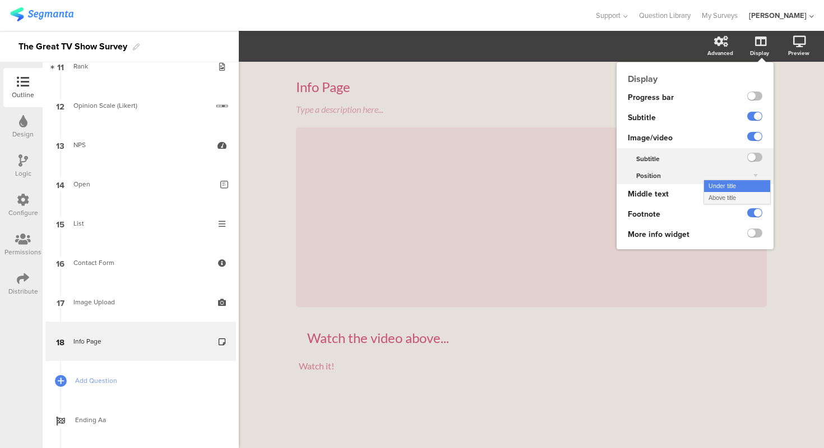
click at [745, 196] on div "Above title" at bounding box center [737, 198] width 66 height 12
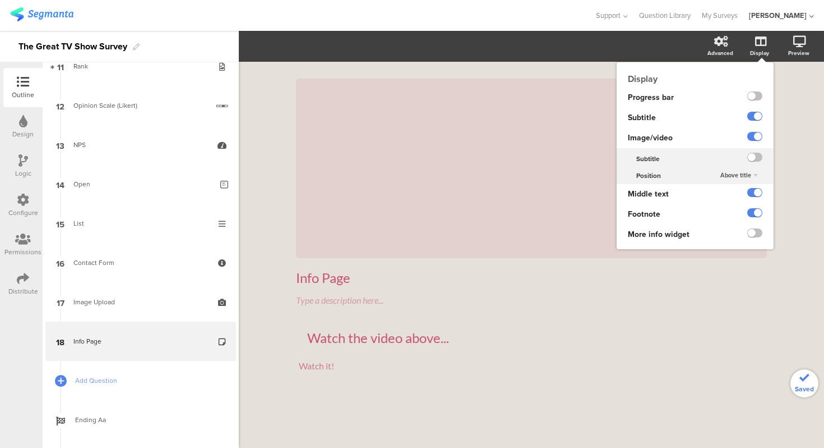
click at [746, 176] on span "Above title" at bounding box center [736, 174] width 31 height 9
click at [744, 185] on div "Under title" at bounding box center [737, 186] width 66 height 12
